Goal: Task Accomplishment & Management: Use online tool/utility

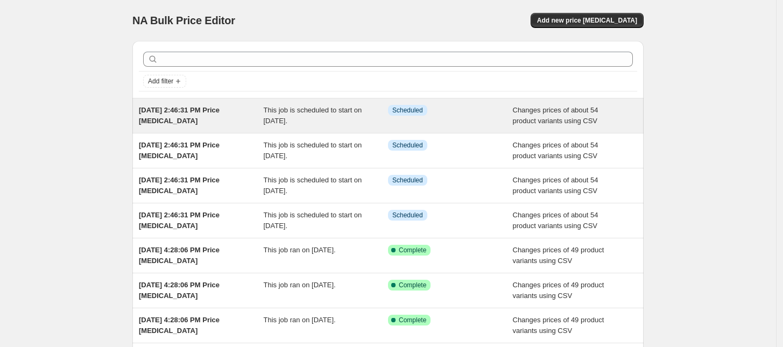
click at [472, 118] on div "Info Scheduled" at bounding box center [450, 116] width 125 height 22
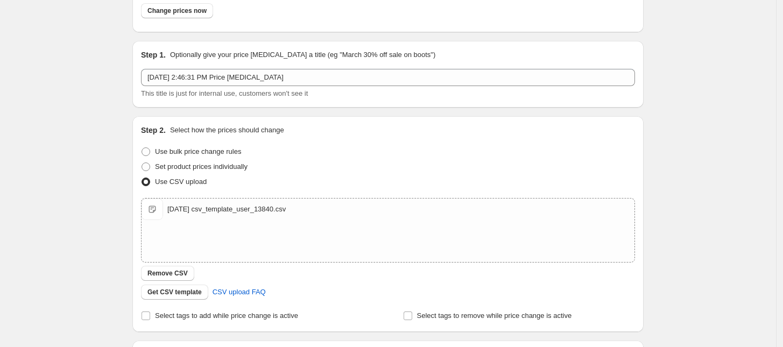
scroll to position [65, 0]
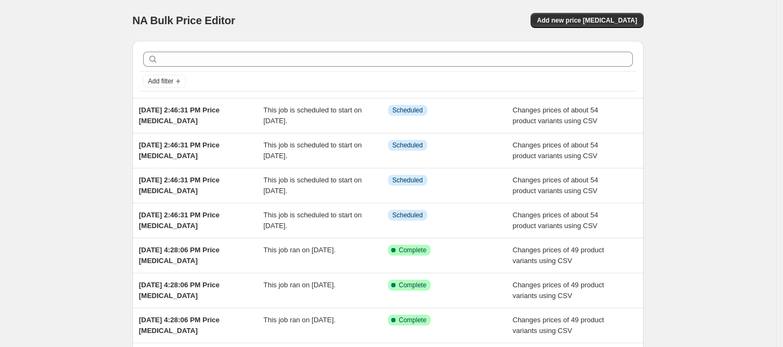
drag, startPoint x: 316, startPoint y: 118, endPoint x: 693, endPoint y: 153, distance: 377.8
click at [709, 158] on div "NA Bulk Price Editor. This page is ready NA Bulk Price Editor Add new price [ME…" at bounding box center [388, 277] width 776 height 554
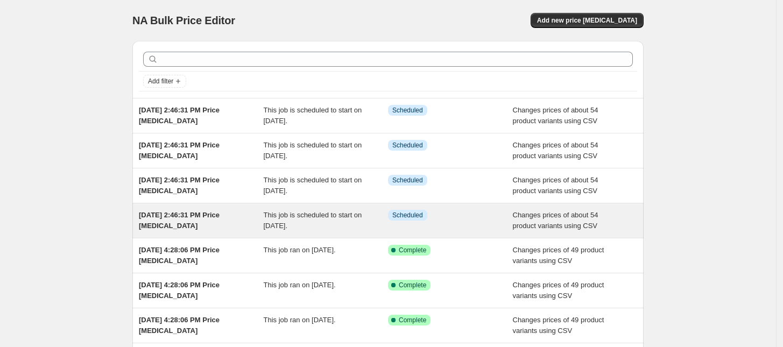
click at [336, 225] on div "This job is scheduled to start on [DATE]." at bounding box center [326, 221] width 125 height 22
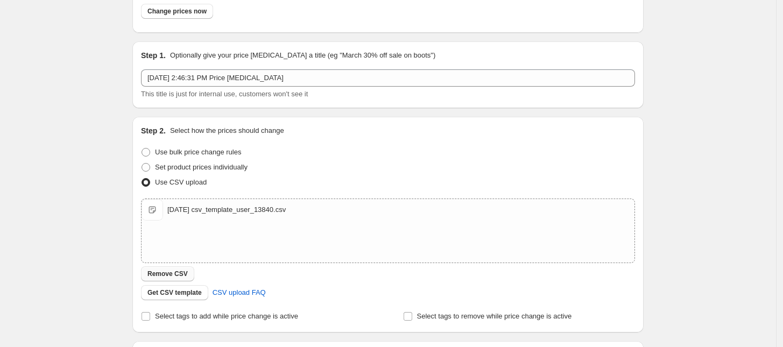
scroll to position [67, 0]
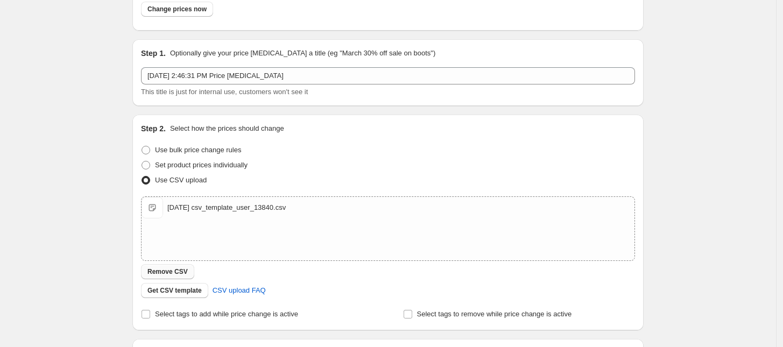
click at [183, 270] on span "Remove CSV" at bounding box center [167, 271] width 40 height 9
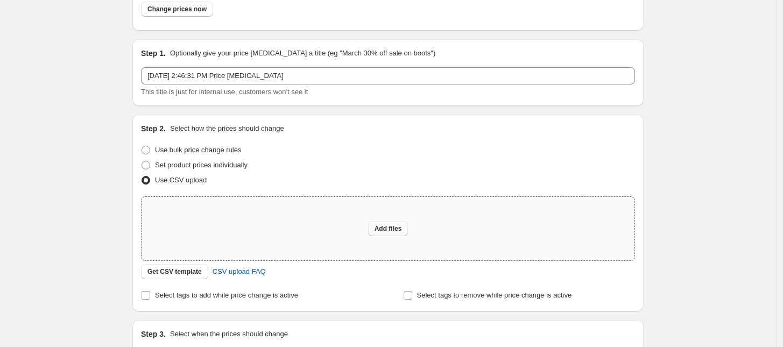
click at [393, 228] on span "Add files" at bounding box center [388, 228] width 27 height 9
type input "C:\fakepath\[DATE] csv_template_user_13840.csv"
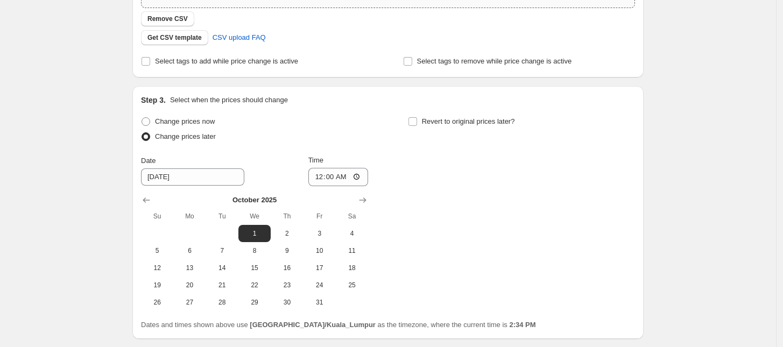
scroll to position [401, 0]
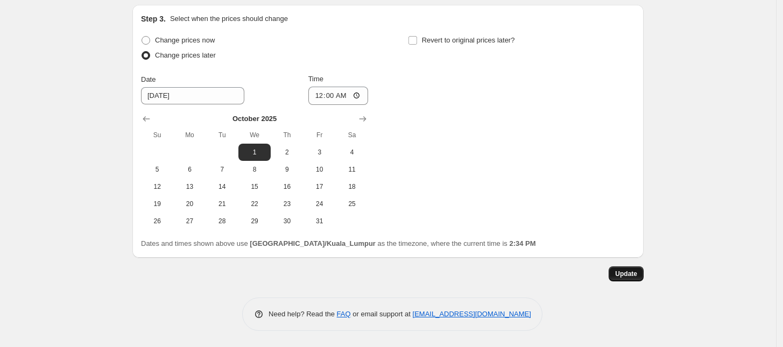
click at [631, 269] on button "Update" at bounding box center [626, 273] width 35 height 15
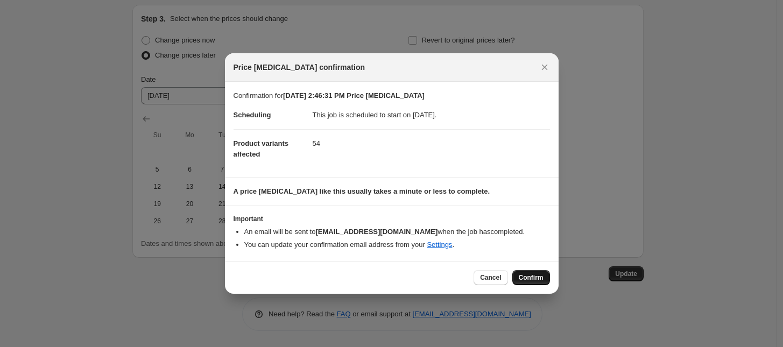
click at [534, 274] on span "Confirm" at bounding box center [531, 277] width 25 height 9
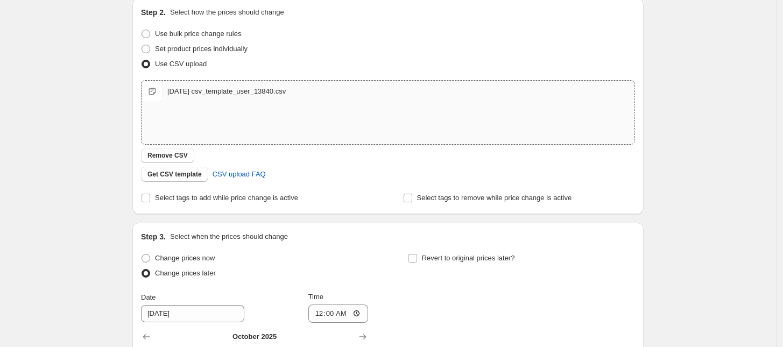
scroll to position [0, 0]
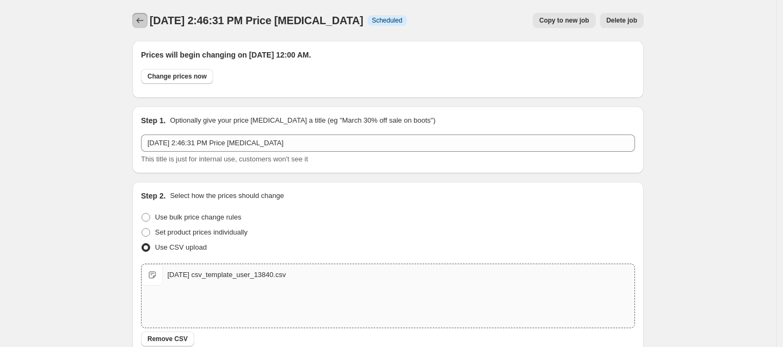
click at [143, 23] on icon "Price change jobs" at bounding box center [140, 20] width 11 height 11
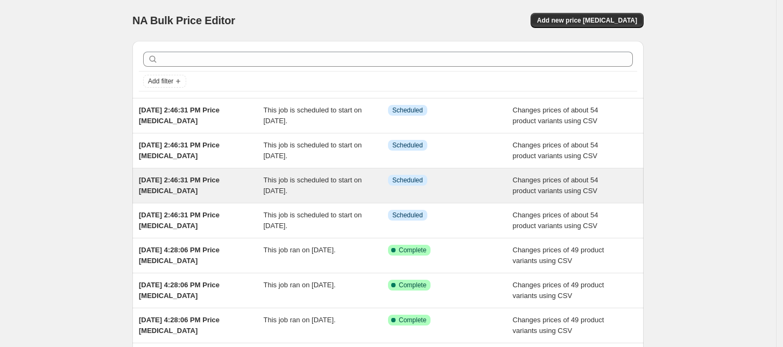
click at [354, 190] on div "This job is scheduled to start on [DATE]." at bounding box center [326, 186] width 125 height 22
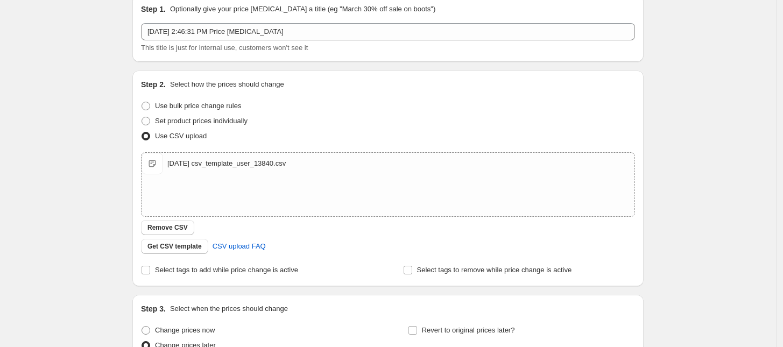
scroll to position [135, 0]
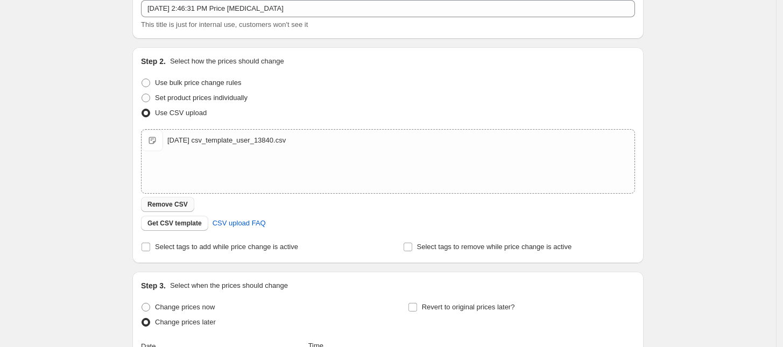
click at [168, 203] on span "Remove CSV" at bounding box center [167, 204] width 40 height 9
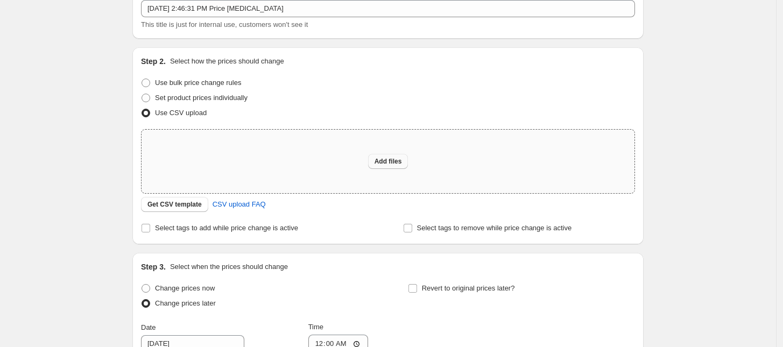
click at [399, 166] on button "Add files" at bounding box center [388, 161] width 40 height 15
type input "C:\fakepath\[DATE] csv_template_user_13840.csv"
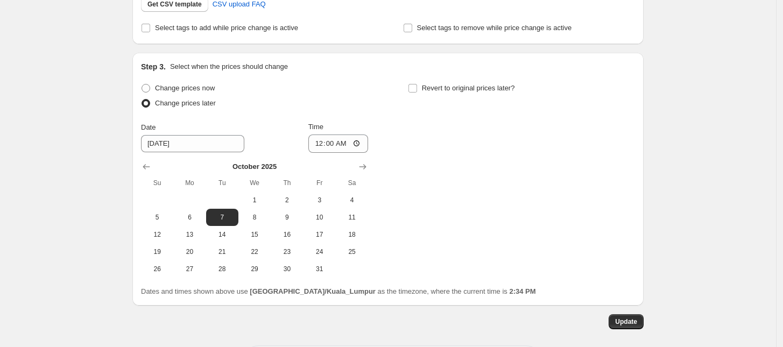
scroll to position [401, 0]
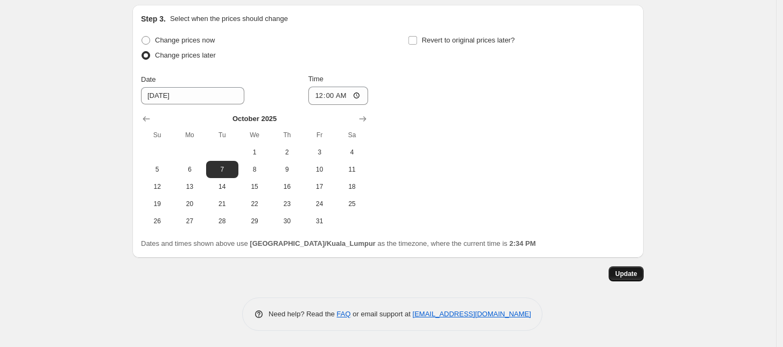
click at [630, 272] on span "Update" at bounding box center [626, 274] width 22 height 9
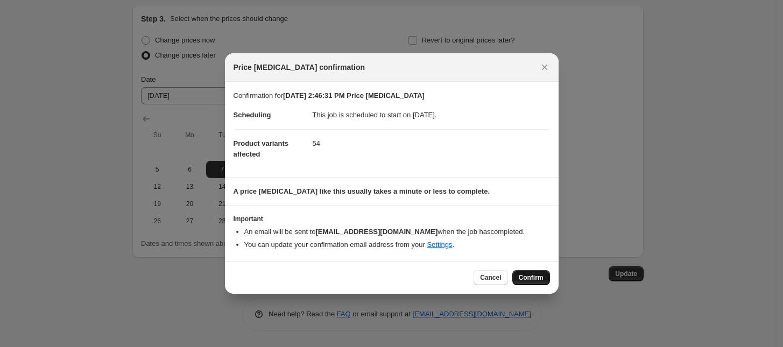
click at [539, 280] on span "Confirm" at bounding box center [531, 277] width 25 height 9
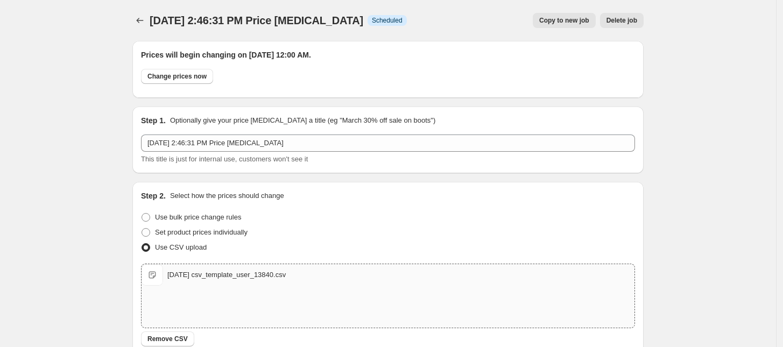
click at [136, 5] on div "[DATE] 2:46:31 PM Price [MEDICAL_DATA]. This page is ready [DATE] 2:46:31 PM Pr…" at bounding box center [387, 20] width 511 height 41
click at [141, 19] on icon "Price change jobs" at bounding box center [140, 20] width 7 height 5
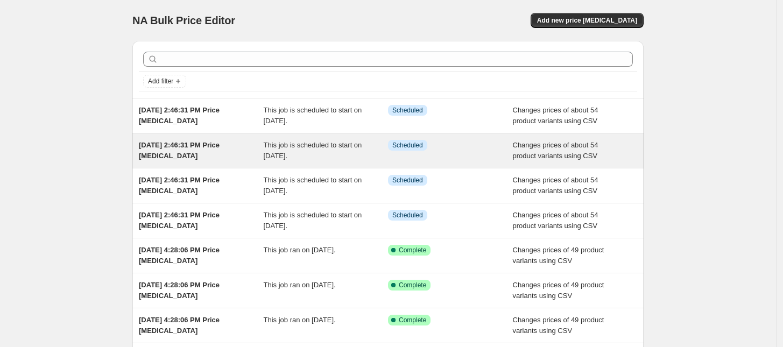
click at [342, 153] on div "This job is scheduled to start on [DATE]." at bounding box center [326, 151] width 125 height 22
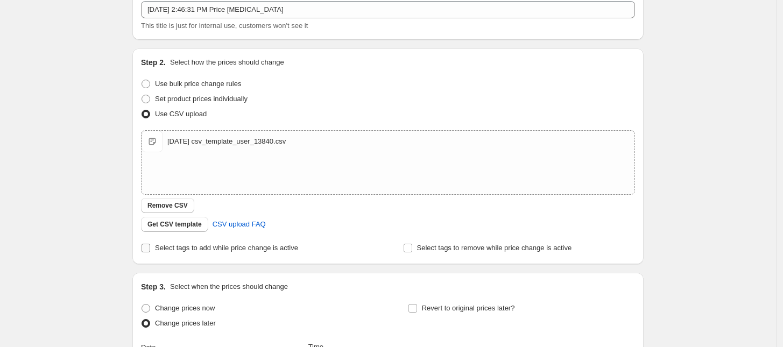
scroll to position [135, 0]
click at [174, 205] on span "Remove CSV" at bounding box center [167, 204] width 40 height 9
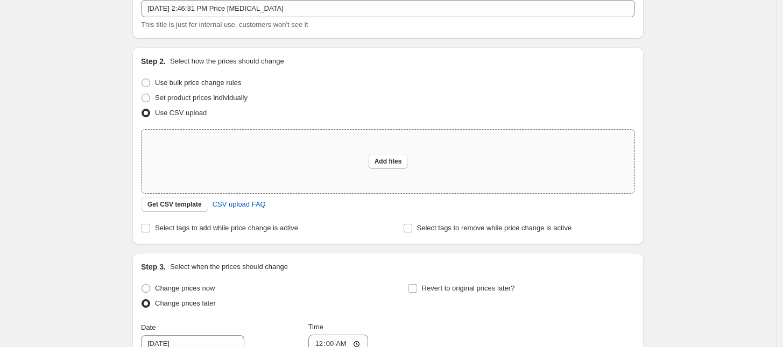
click at [408, 154] on div "Add files" at bounding box center [388, 161] width 40 height 15
type input "C:\fakepath\[DATE] csv_template_user_13840.csv"
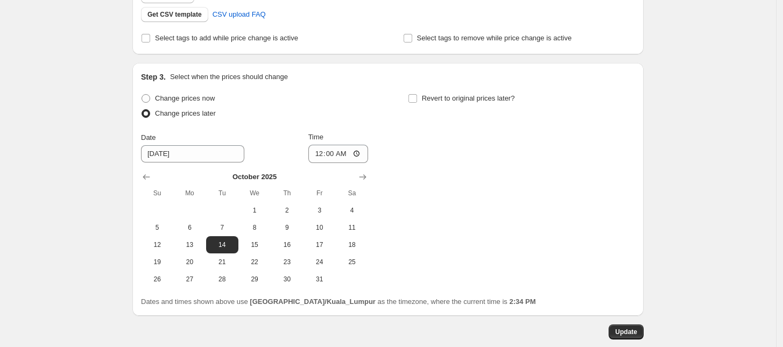
scroll to position [401, 0]
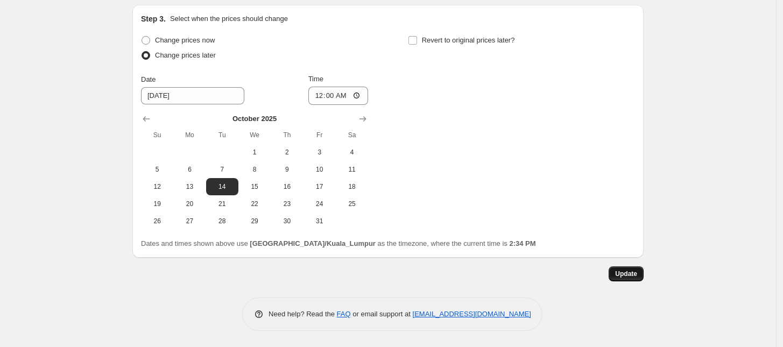
click at [632, 274] on span "Update" at bounding box center [626, 274] width 22 height 9
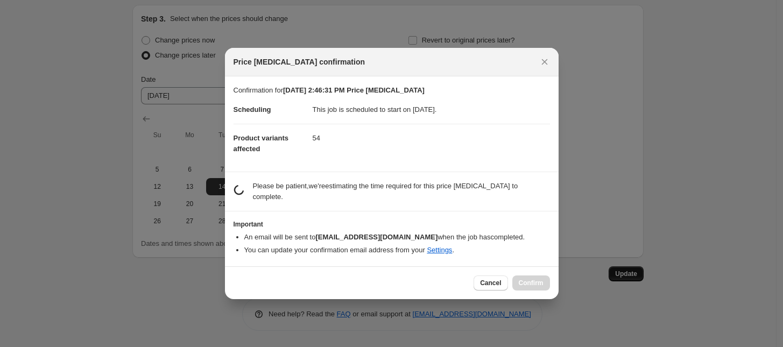
scroll to position [0, 0]
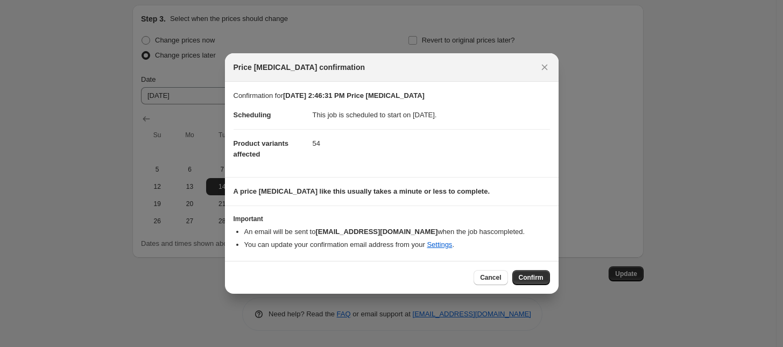
click at [535, 279] on span "Confirm" at bounding box center [531, 277] width 25 height 9
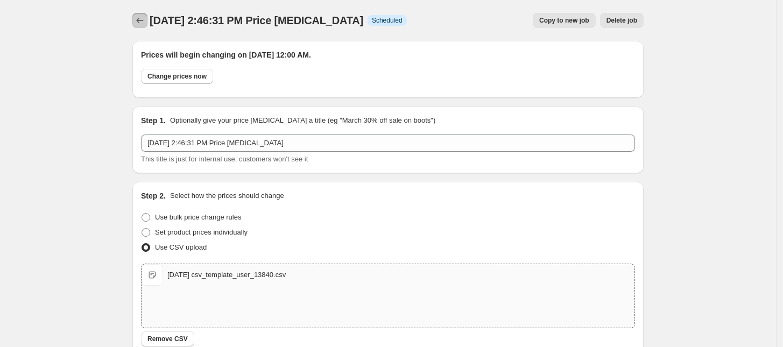
click at [140, 22] on icon "Price change jobs" at bounding box center [140, 20] width 11 height 11
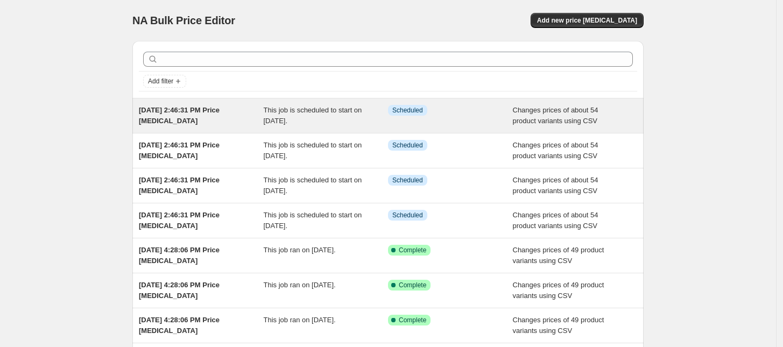
click at [370, 115] on div "This job is scheduled to start on [DATE]." at bounding box center [326, 116] width 125 height 22
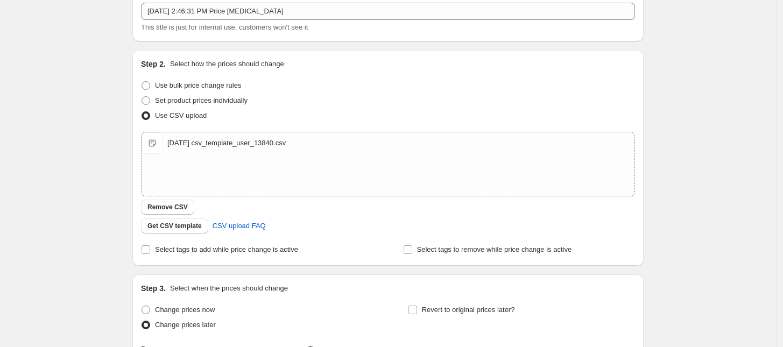
scroll to position [135, 0]
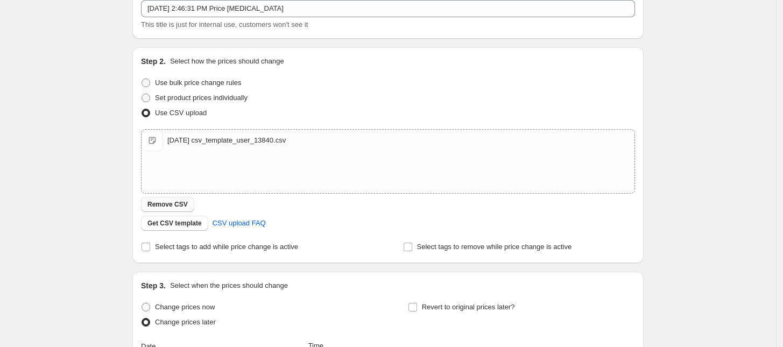
click at [174, 201] on span "Remove CSV" at bounding box center [167, 204] width 40 height 9
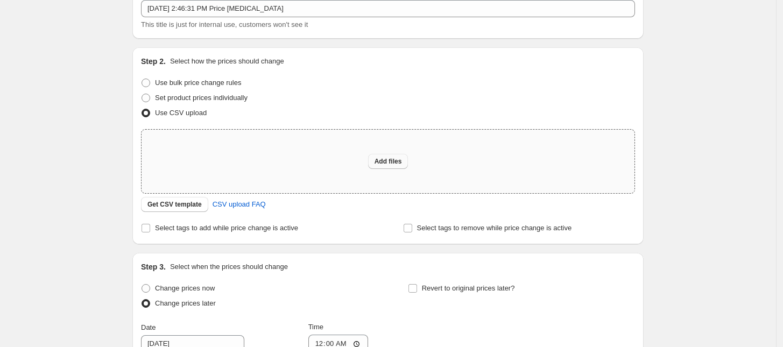
click at [384, 165] on span "Add files" at bounding box center [388, 161] width 27 height 9
type input "C:\fakepath\[DATE] csv_template_user_13840.csv"
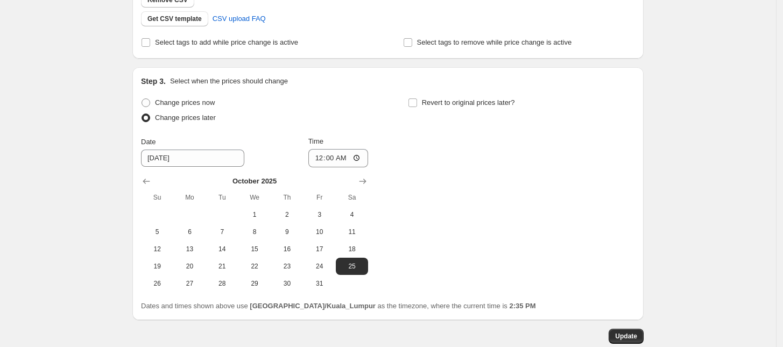
scroll to position [401, 0]
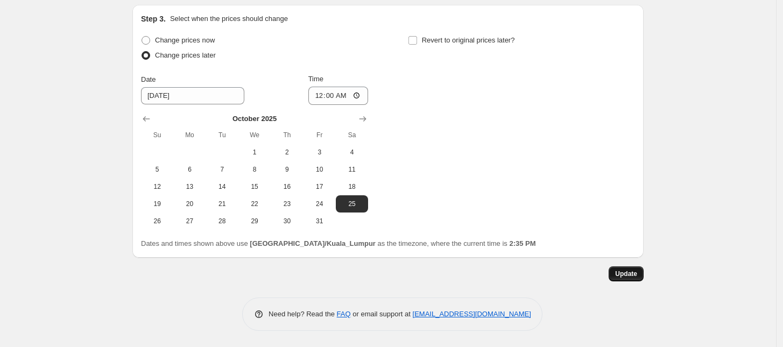
click at [641, 277] on button "Update" at bounding box center [626, 273] width 35 height 15
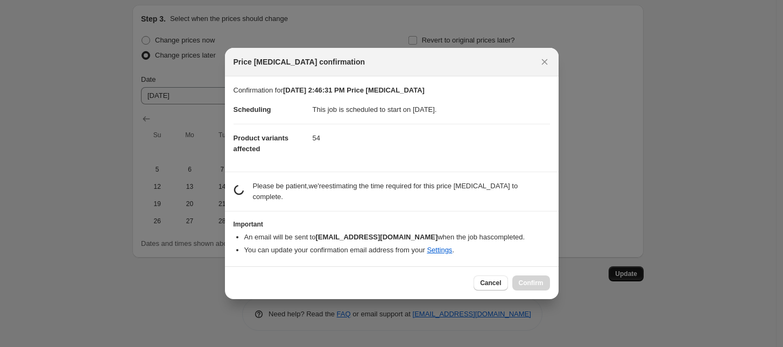
scroll to position [0, 0]
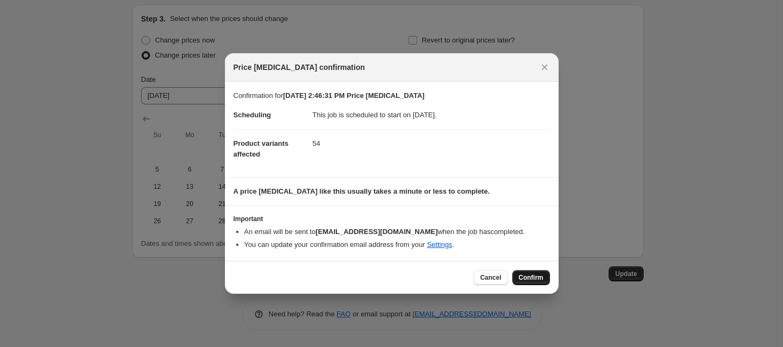
click at [525, 277] on span "Confirm" at bounding box center [531, 277] width 25 height 9
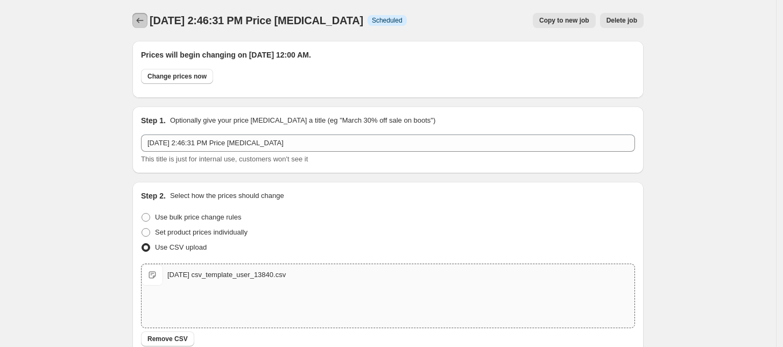
click at [142, 21] on icon "Price change jobs" at bounding box center [140, 20] width 11 height 11
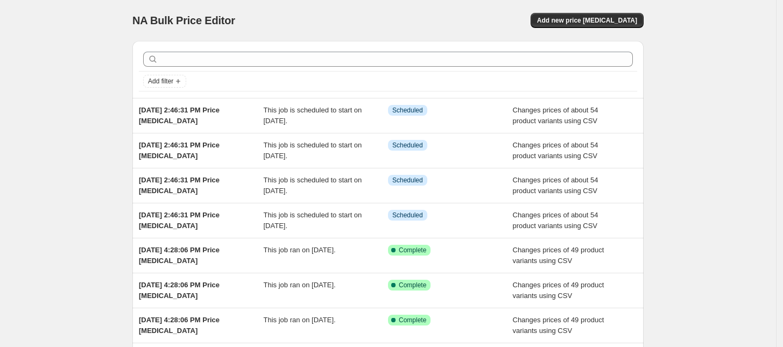
click at [65, 221] on div "NA Bulk Price Editor. This page is ready NA Bulk Price Editor Add new price [ME…" at bounding box center [388, 277] width 776 height 554
